Goal: Task Accomplishment & Management: Use online tool/utility

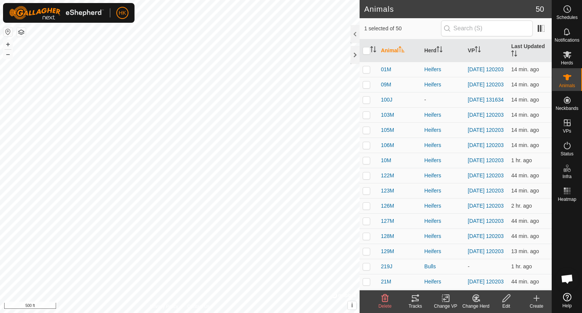
click at [413, 302] on icon at bounding box center [414, 297] width 9 height 9
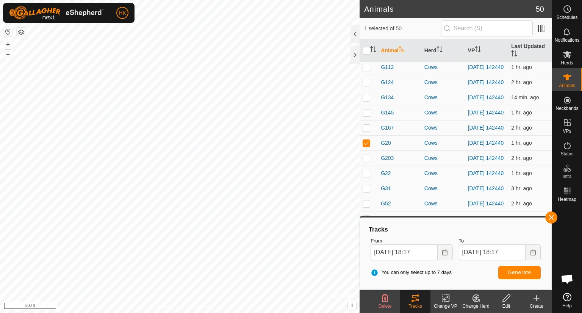
scroll to position [568, 0]
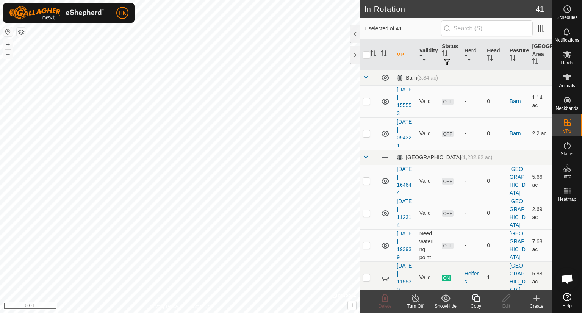
checkbox input "false"
checkbox input "true"
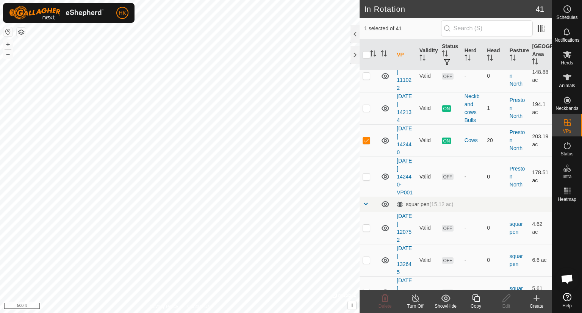
scroll to position [1176, 0]
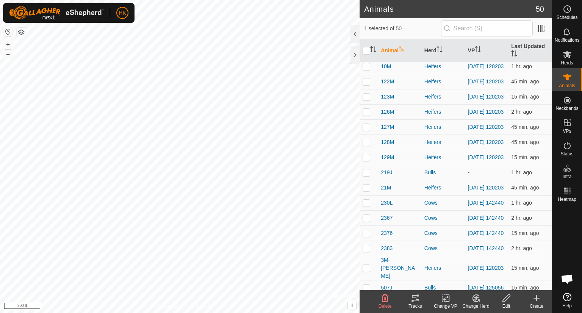
scroll to position [151, 0]
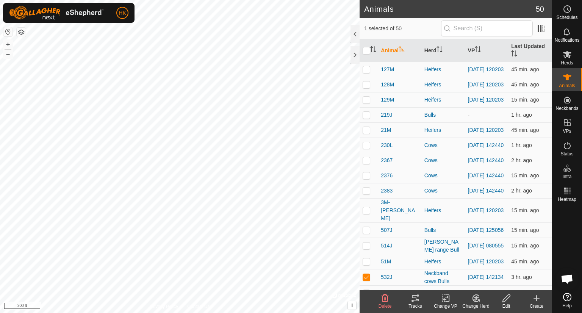
click at [416, 298] on icon at bounding box center [414, 297] width 9 height 9
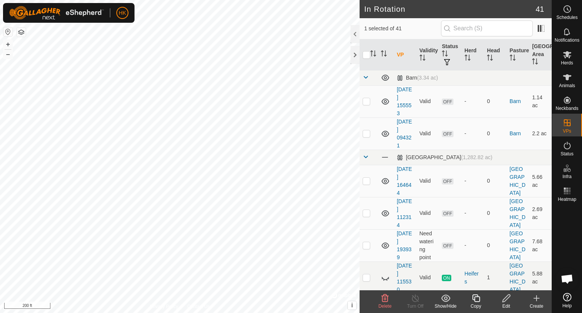
checkbox input "true"
checkbox input "false"
